Goal: Contribute content: Add original content to the website for others to see

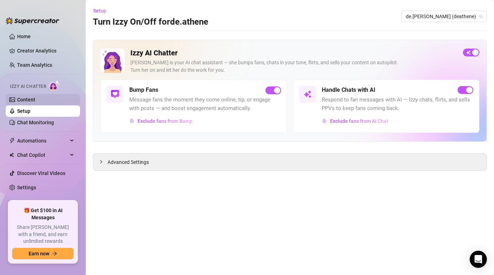
click at [35, 98] on link "Content" at bounding box center [26, 100] width 18 height 6
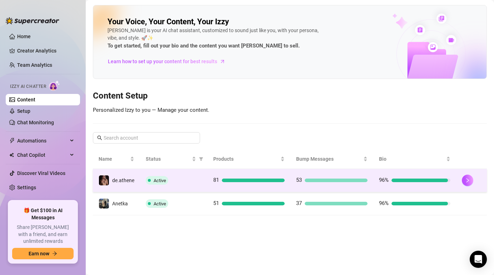
click at [177, 180] on div "Active" at bounding box center [174, 180] width 56 height 9
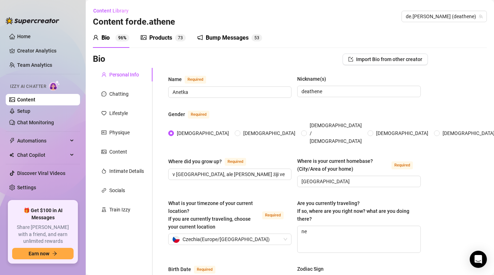
click at [162, 32] on div "Products 7 3" at bounding box center [163, 38] width 45 height 20
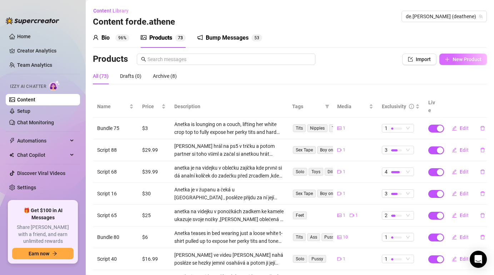
click at [467, 60] on span "New Product" at bounding box center [467, 59] width 29 height 6
type textarea "Type your message here..."
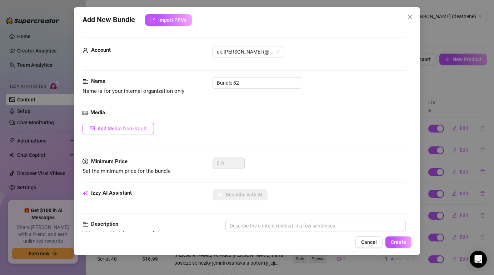
click at [130, 124] on button "Add Media from Vault" at bounding box center [119, 128] width 72 height 11
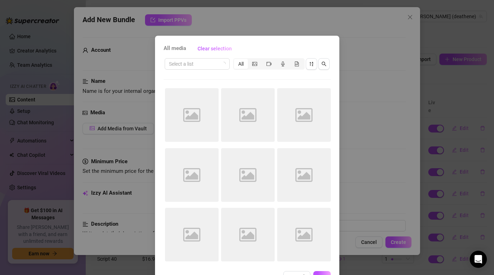
click at [356, 77] on div "All media Clear selection Select a list All Image placeholder Image placeholder…" at bounding box center [247, 137] width 494 height 275
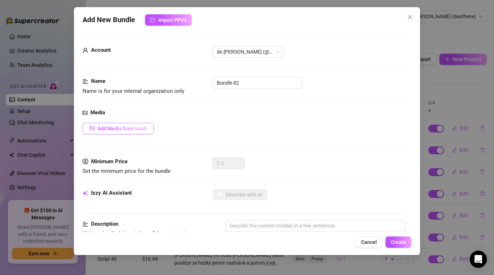
click at [112, 124] on button "Add Media from Vault" at bounding box center [119, 128] width 72 height 11
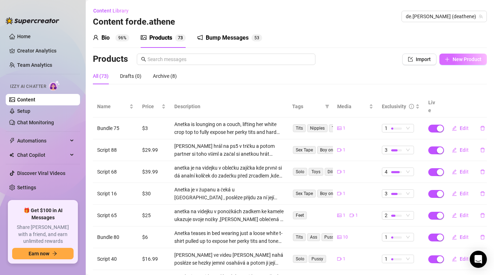
click at [467, 61] on span "New Product" at bounding box center [467, 59] width 29 height 6
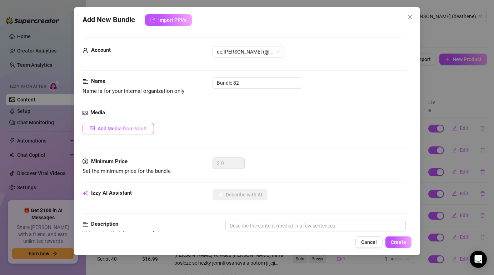
click at [119, 134] on button "Add Media from Vault" at bounding box center [119, 128] width 72 height 11
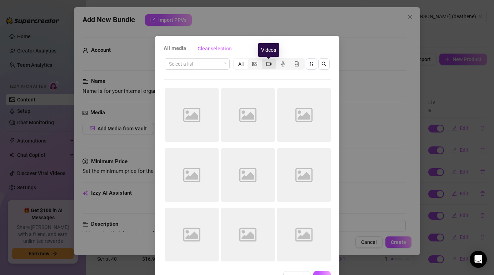
click at [267, 63] on icon "video-camera" at bounding box center [269, 64] width 5 height 4
click at [264, 60] on input "segmented control" at bounding box center [264, 60] width 0 height 0
click at [351, 51] on div "All media Clear selection Select a list All Image placeholder Image placeholder…" at bounding box center [247, 137] width 494 height 275
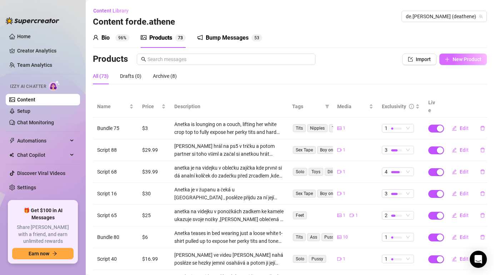
click at [461, 62] on span "New Product" at bounding box center [467, 59] width 29 height 6
type textarea "Type your message here..."
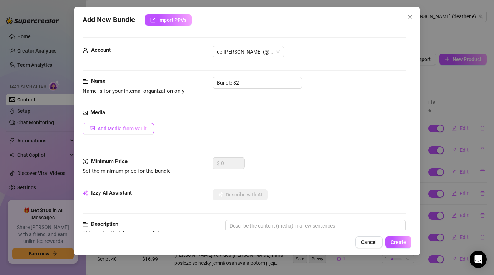
click at [107, 131] on span "Add Media from Vault" at bounding box center [122, 129] width 49 height 6
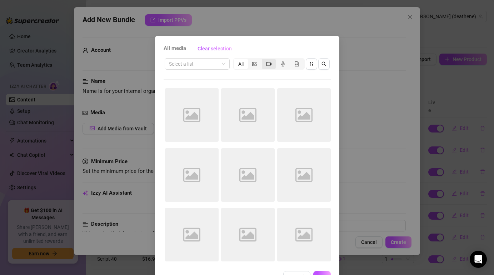
click at [268, 63] on icon "video-camera" at bounding box center [269, 63] width 5 height 5
click at [264, 60] on input "segmented control" at bounding box center [264, 60] width 0 height 0
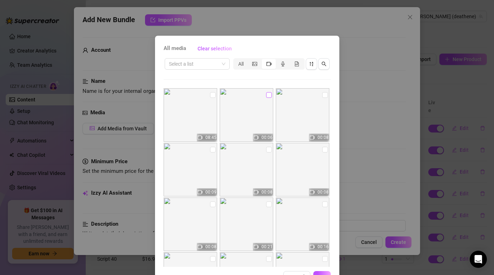
click at [272, 94] on input "checkbox" at bounding box center [269, 95] width 6 height 6
checkbox input "true"
click at [212, 94] on input "checkbox" at bounding box center [213, 95] width 6 height 6
checkbox input "true"
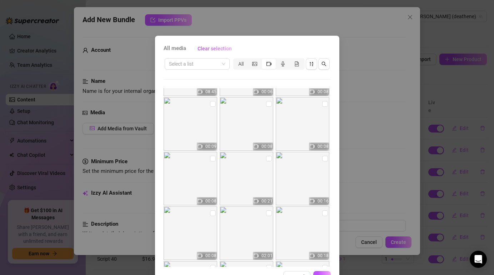
scroll to position [45, 0]
click at [322, 272] on button "OK" at bounding box center [323, 276] width 18 height 11
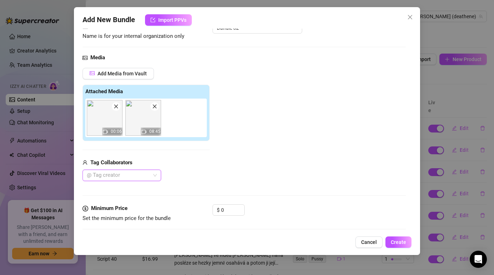
scroll to position [58, 0]
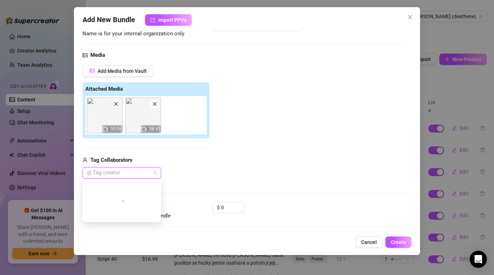
click at [146, 171] on div at bounding box center [118, 173] width 68 height 10
click at [262, 176] on div "Add Media from Vault Attached Media 00:06 08:45 Tag Collaborators @ Tag creator" at bounding box center [244, 122] width 323 height 114
click at [227, 206] on input "0" at bounding box center [232, 207] width 23 height 11
drag, startPoint x: 225, startPoint y: 207, endPoint x: 220, endPoint y: 207, distance: 5.0
click at [220, 207] on div "$ 0" at bounding box center [229, 207] width 32 height 11
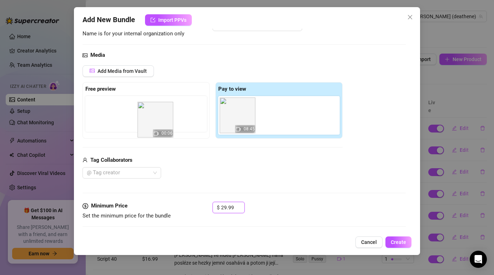
drag, startPoint x: 229, startPoint y: 123, endPoint x: 142, endPoint y: 127, distance: 87.0
click at [142, 127] on div "Free preview Pay to view 00:06 08:45" at bounding box center [213, 110] width 260 height 56
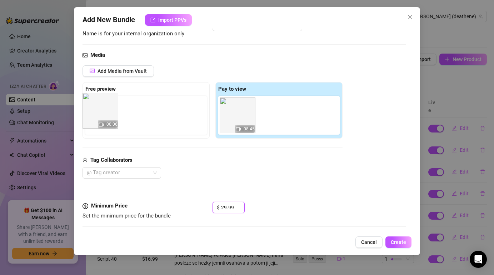
drag, startPoint x: 238, startPoint y: 117, endPoint x: 95, endPoint y: 113, distance: 142.7
click at [95, 112] on div "Free preview Pay to view 00:06 08:45" at bounding box center [213, 110] width 260 height 56
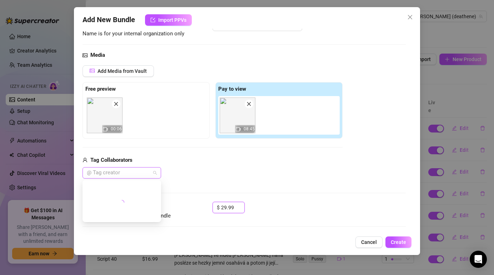
click at [137, 173] on div at bounding box center [118, 173] width 68 height 10
type input "29.99"
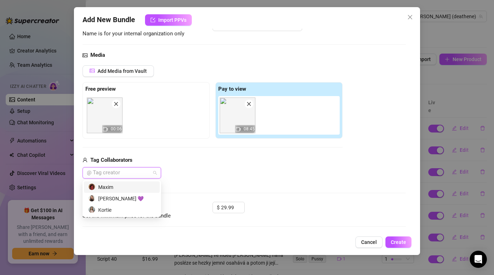
click at [121, 184] on div "Maxim" at bounding box center [121, 187] width 67 height 8
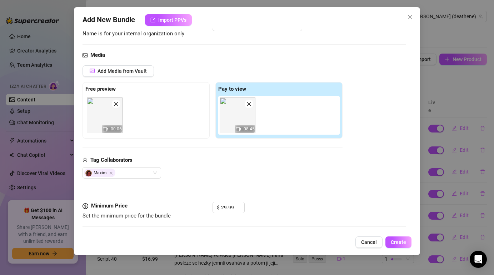
click at [308, 167] on div "Tag Collaborators Maxim" at bounding box center [213, 167] width 260 height 23
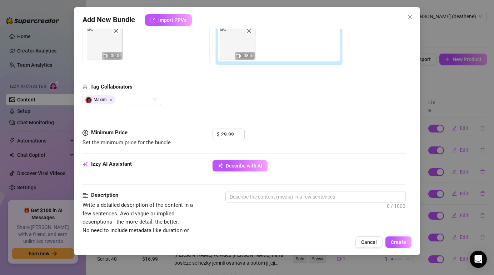
scroll to position [133, 0]
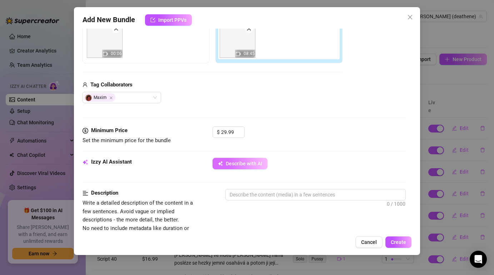
click at [246, 166] on span "Describe with AI" at bounding box center [244, 164] width 36 height 6
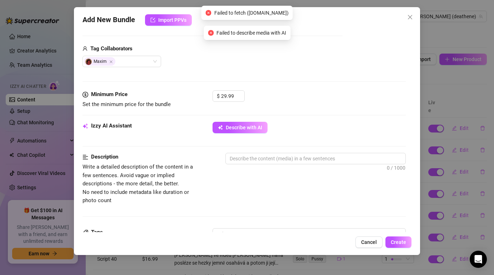
scroll to position [180, 0]
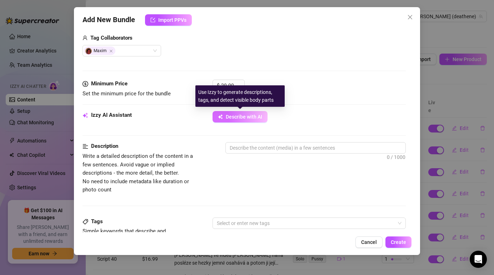
click at [246, 121] on button "Describe with AI" at bounding box center [240, 116] width 55 height 11
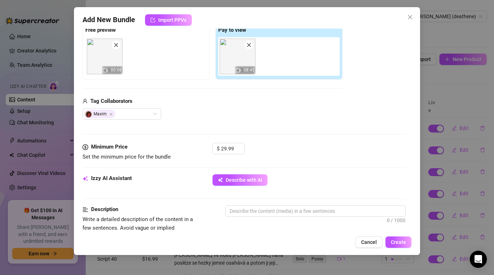
scroll to position [117, 0]
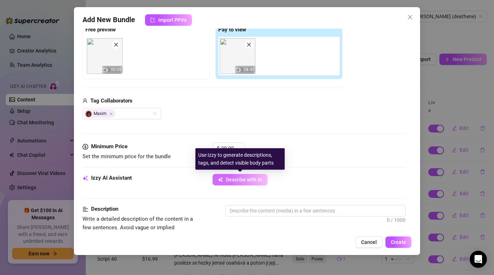
click at [249, 181] on span "Describe with AI" at bounding box center [244, 180] width 36 height 6
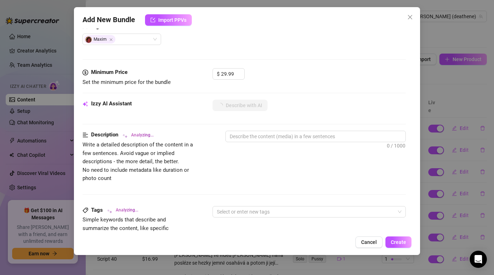
scroll to position [205, 0]
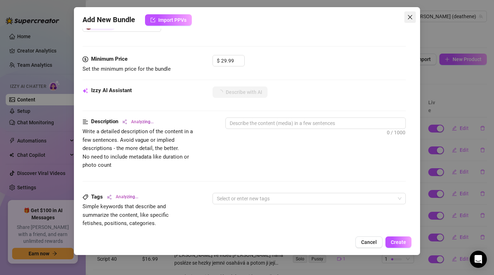
click at [413, 17] on icon "close" at bounding box center [411, 17] width 6 height 6
